Goal: Task Accomplishment & Management: Manage account settings

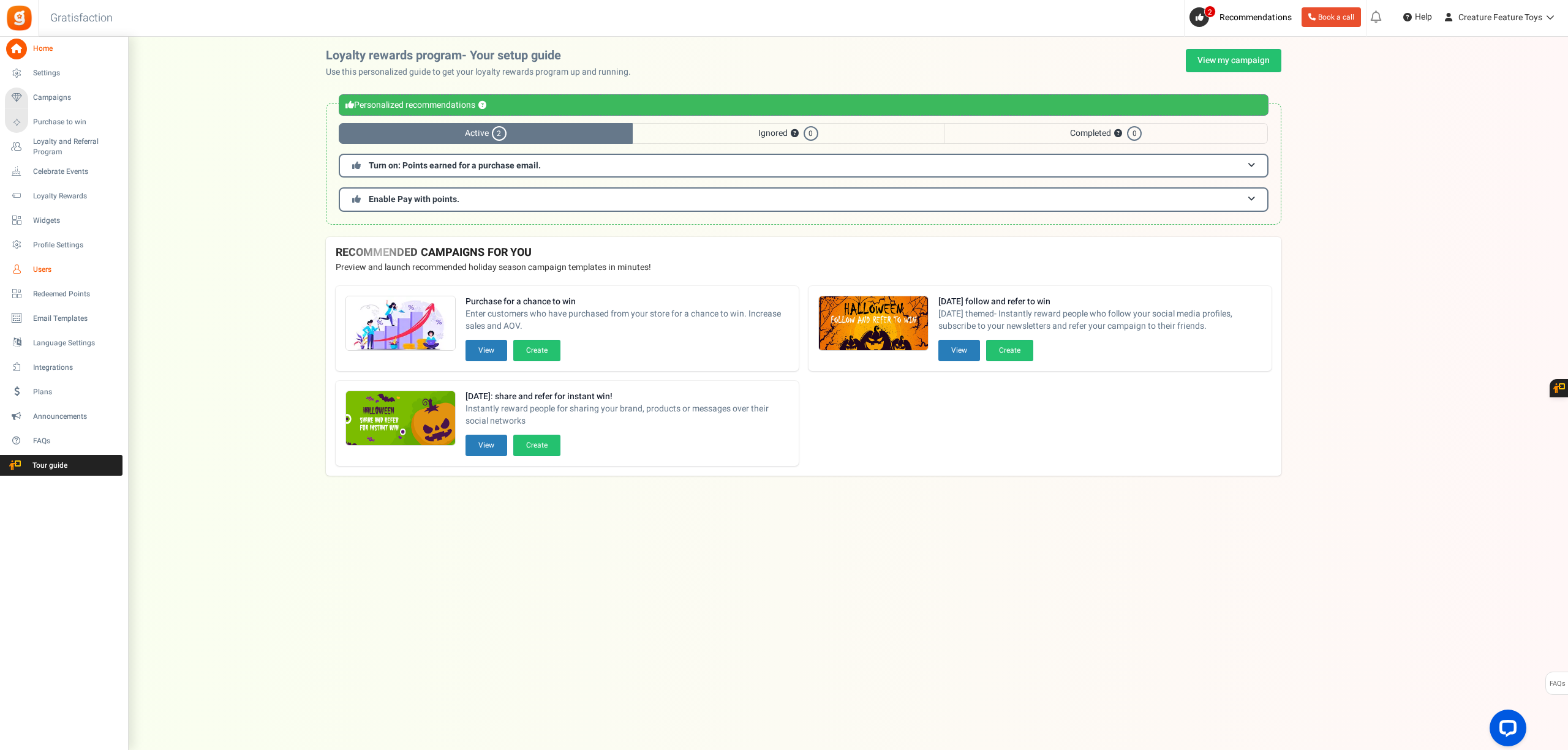
click at [58, 265] on span "Users" at bounding box center [75, 269] width 86 height 10
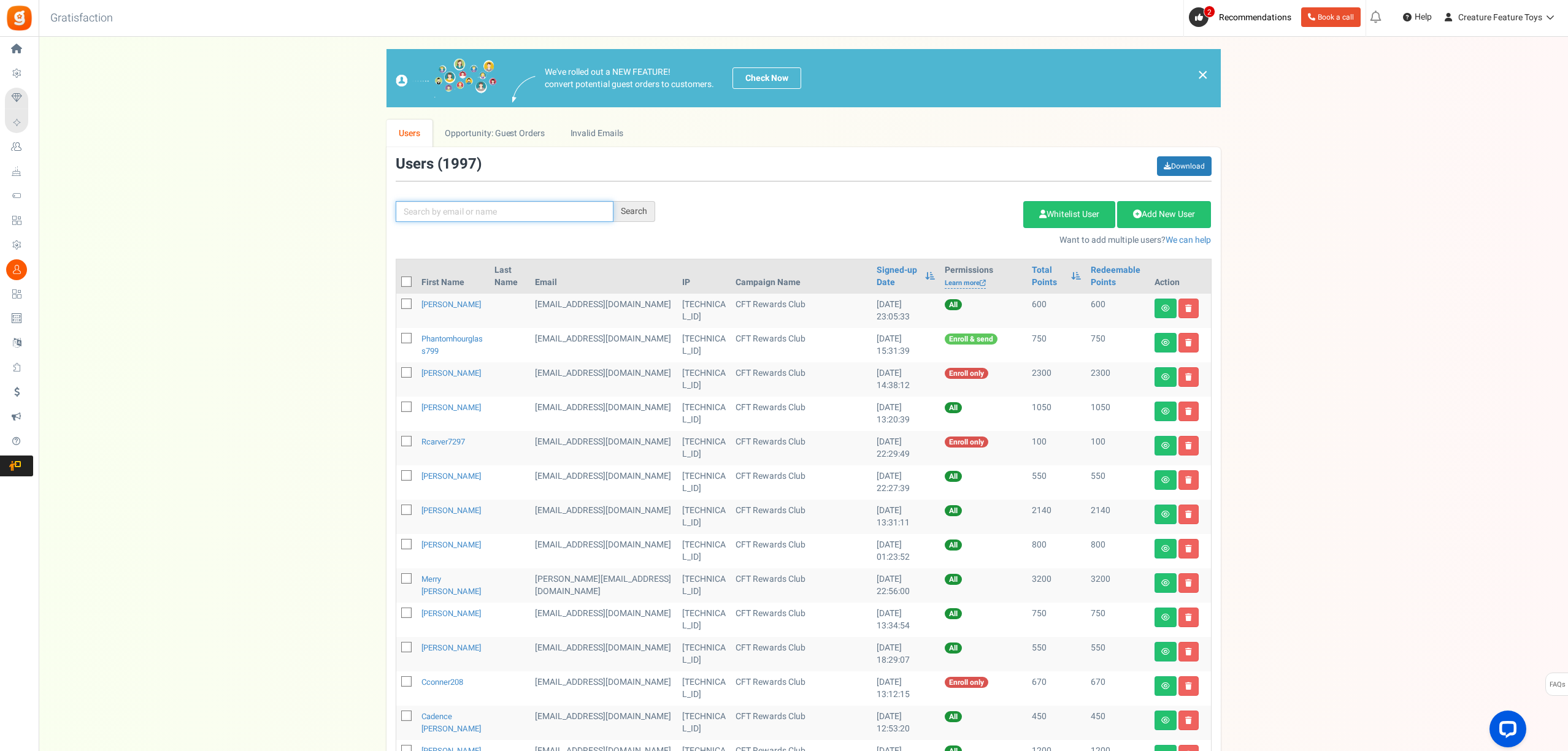
click at [459, 211] on input "text" at bounding box center [504, 211] width 218 height 21
paste input "[EMAIL_ADDRESS][DOMAIN_NAME]"
type input "[EMAIL_ADDRESS][DOMAIN_NAME]"
click at [636, 216] on div "Search" at bounding box center [634, 211] width 42 height 21
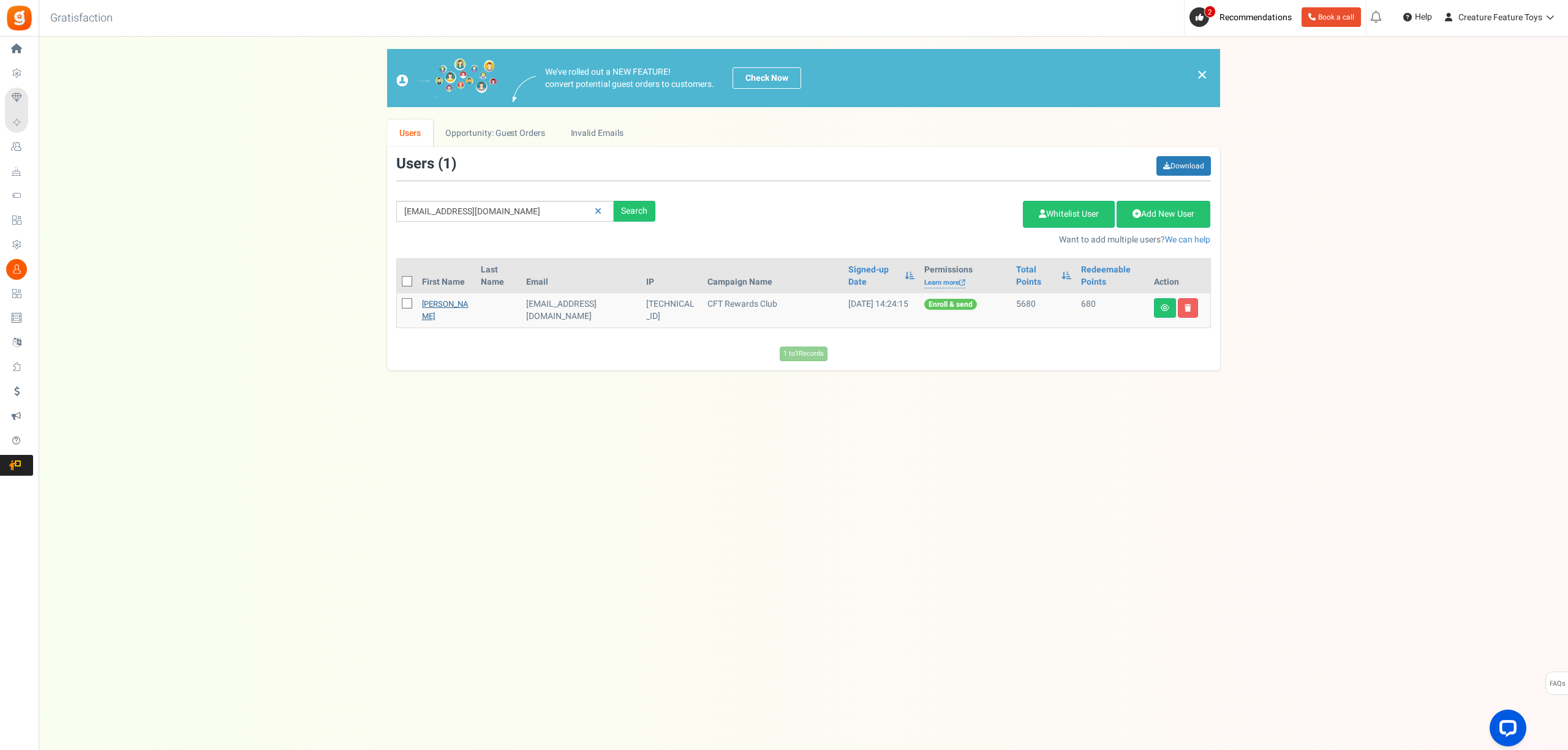
click at [431, 322] on link "[PERSON_NAME]" at bounding box center [445, 310] width 47 height 24
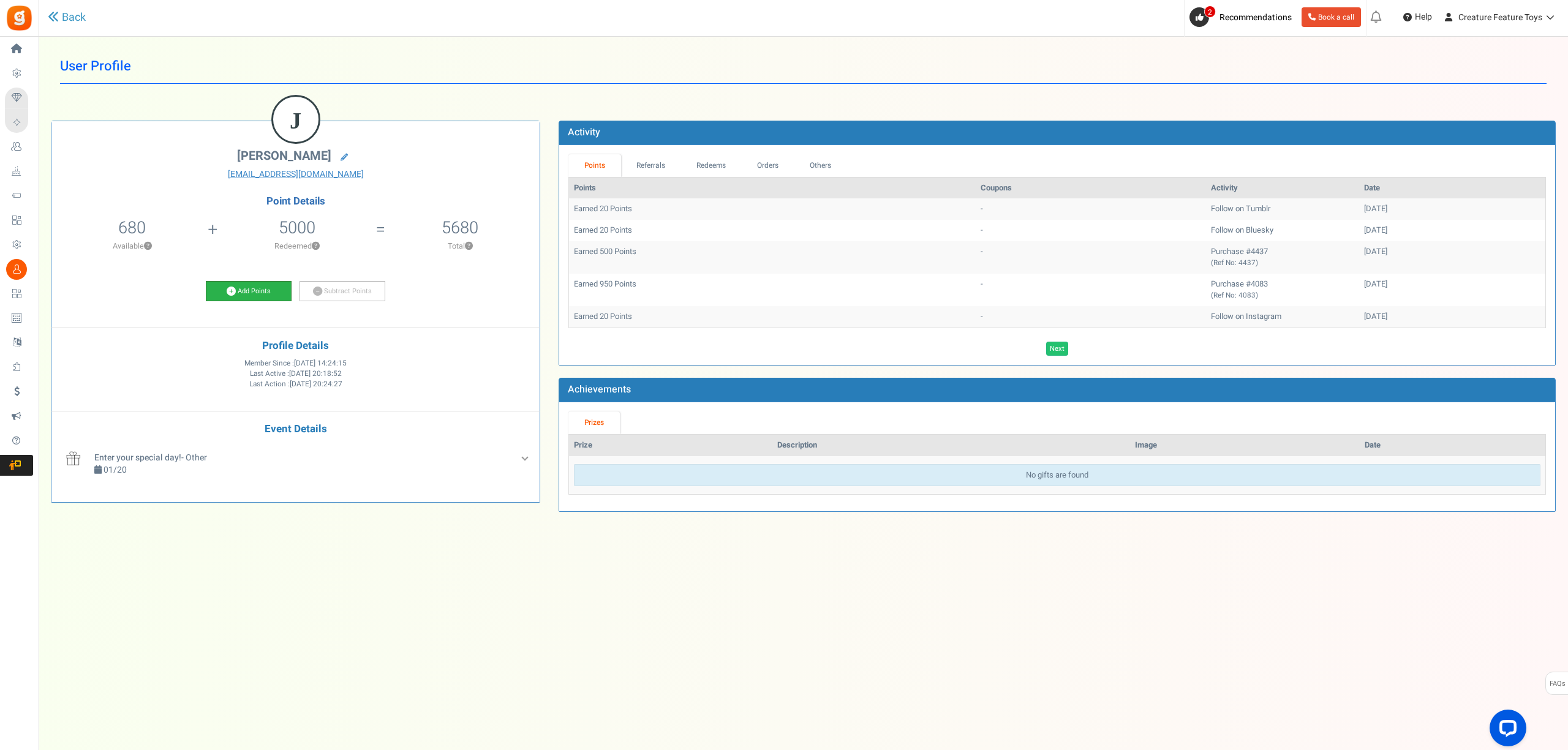
click at [243, 285] on link "Add Points" at bounding box center [248, 291] width 86 height 21
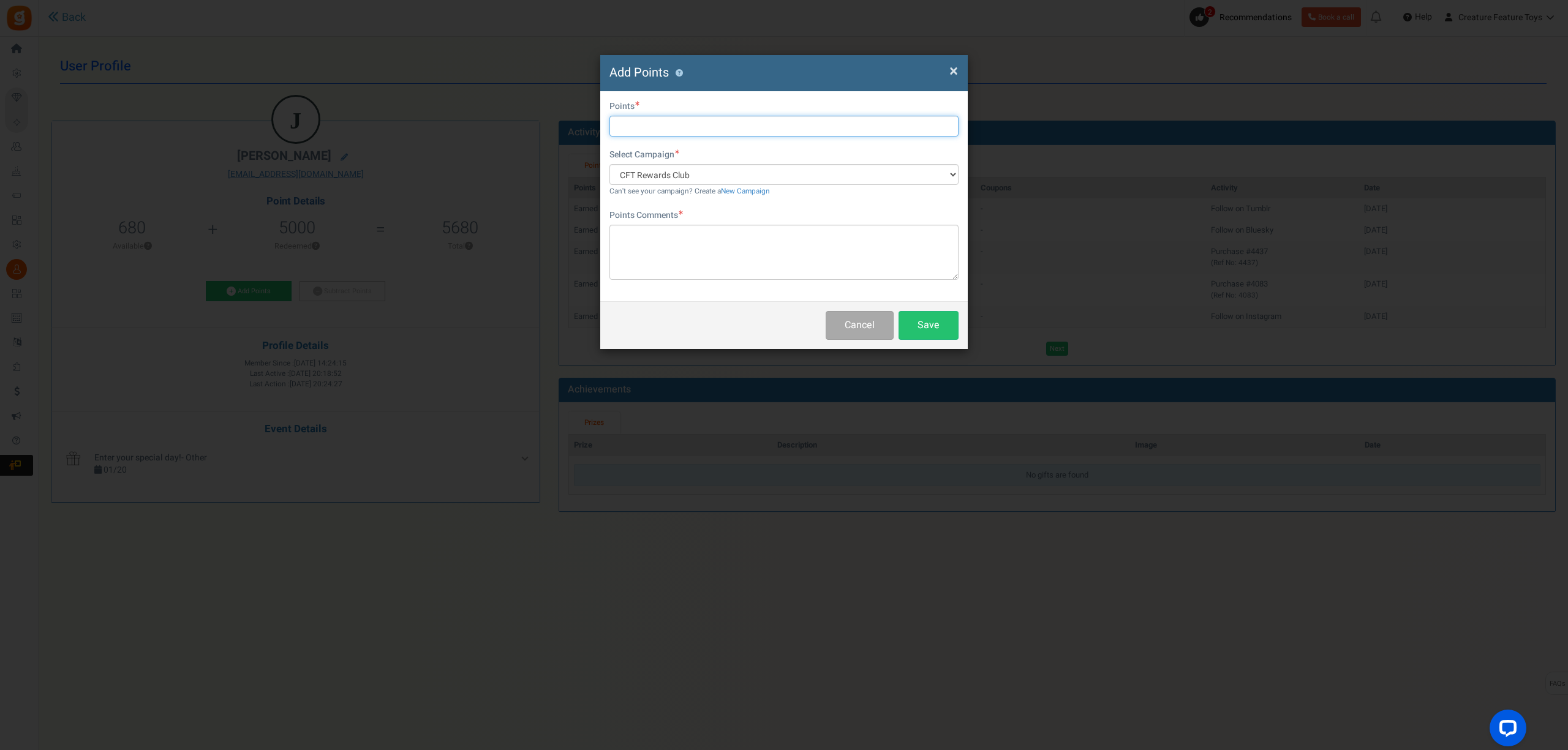
click at [650, 119] on input "text" at bounding box center [784, 126] width 349 height 21
paste input "1000"
type input "1000"
click at [674, 226] on textarea at bounding box center [784, 252] width 349 height 55
type textarea "Level 10 in Discord yay!"
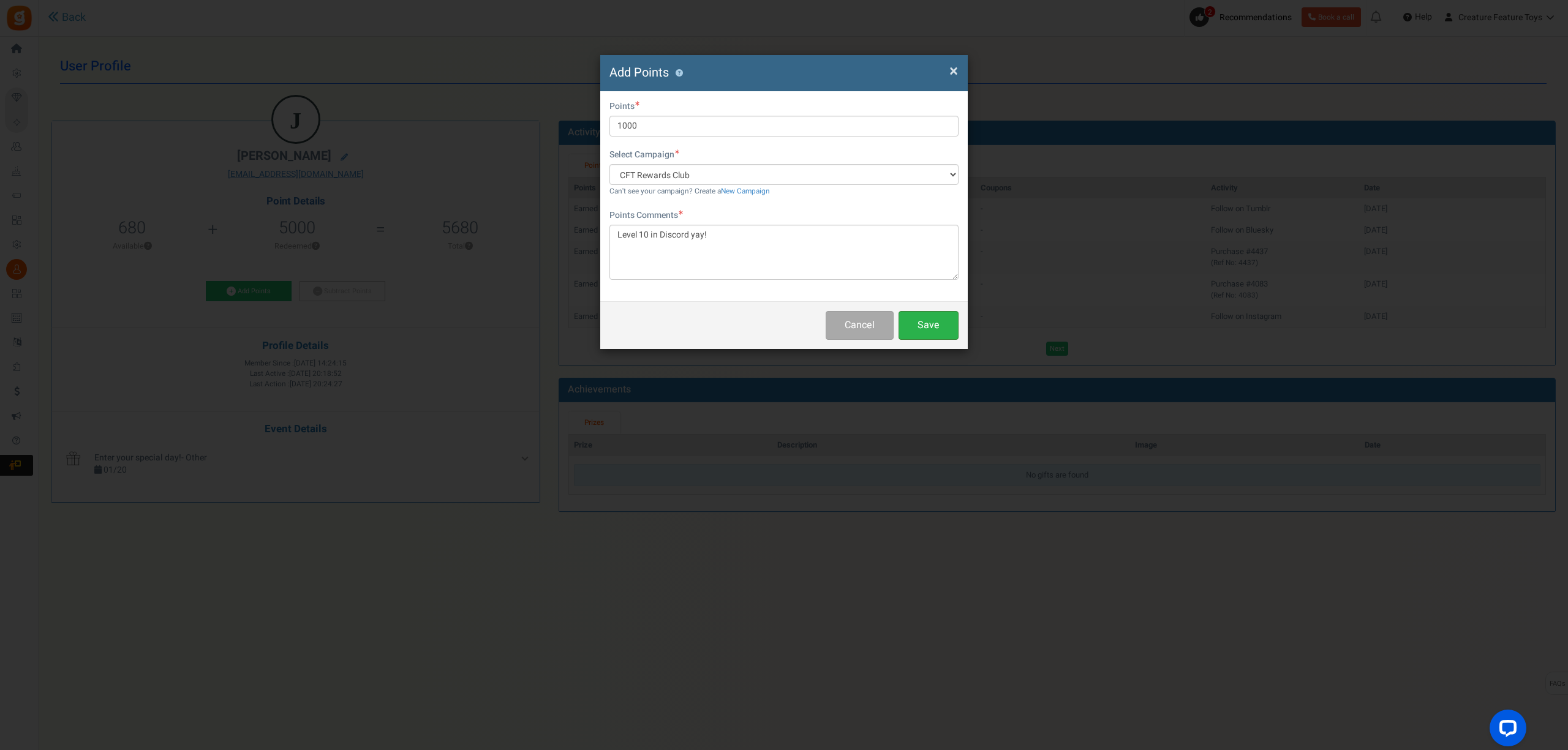
click at [946, 327] on button "Save" at bounding box center [929, 326] width 60 height 29
